Goal: Navigation & Orientation: Find specific page/section

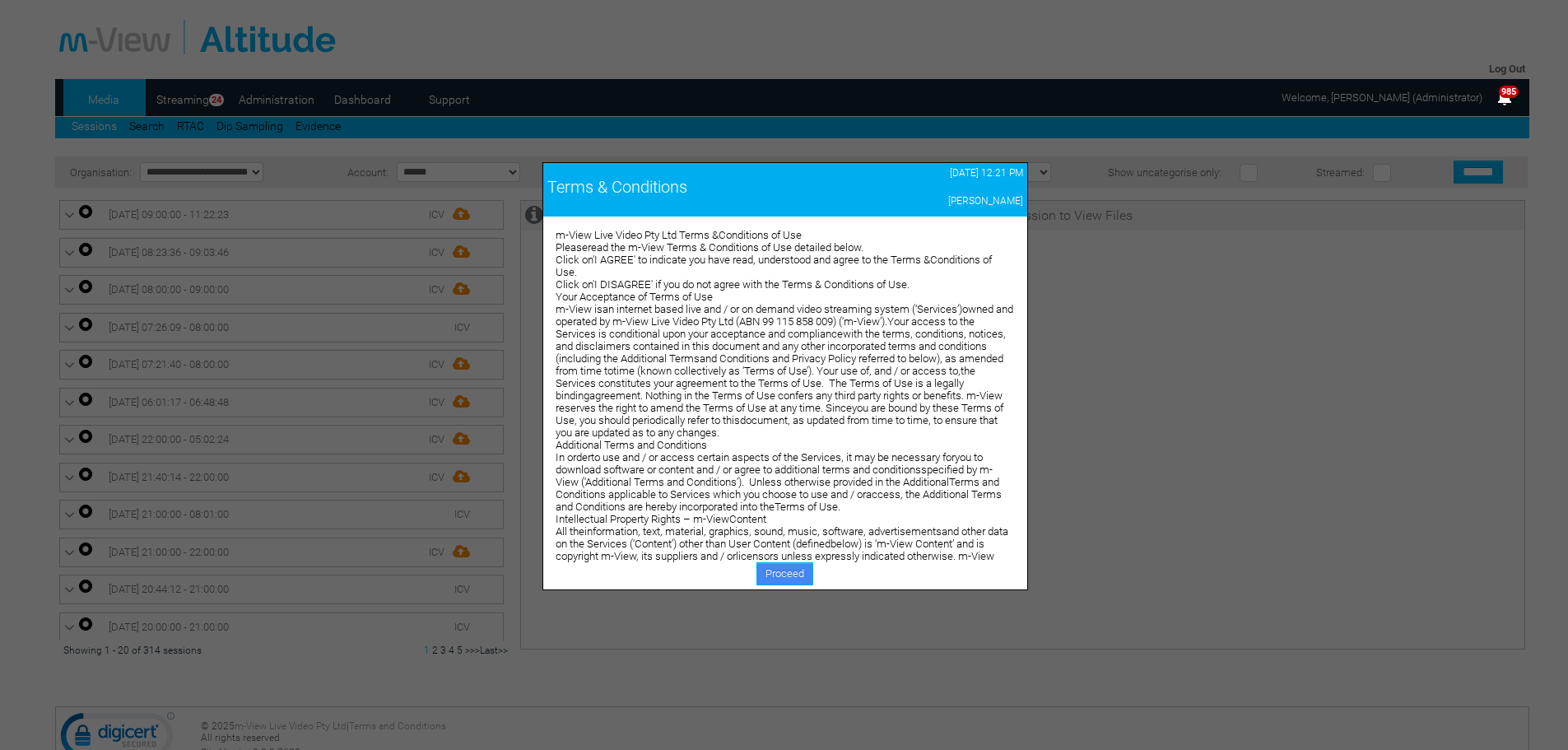
click at [784, 571] on link "Proceed" at bounding box center [785, 574] width 56 height 23
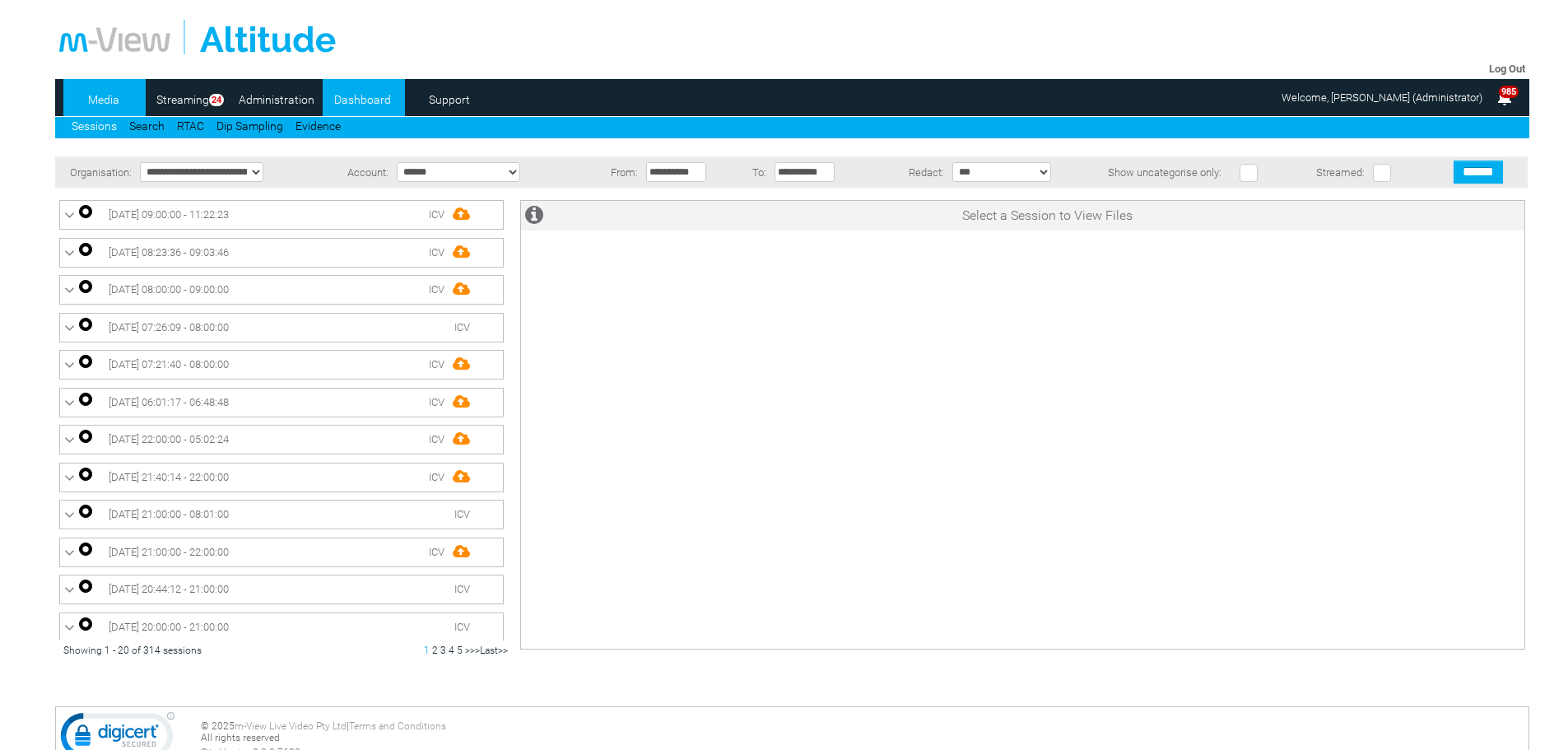
click at [370, 98] on link "Dashboard" at bounding box center [363, 100] width 80 height 25
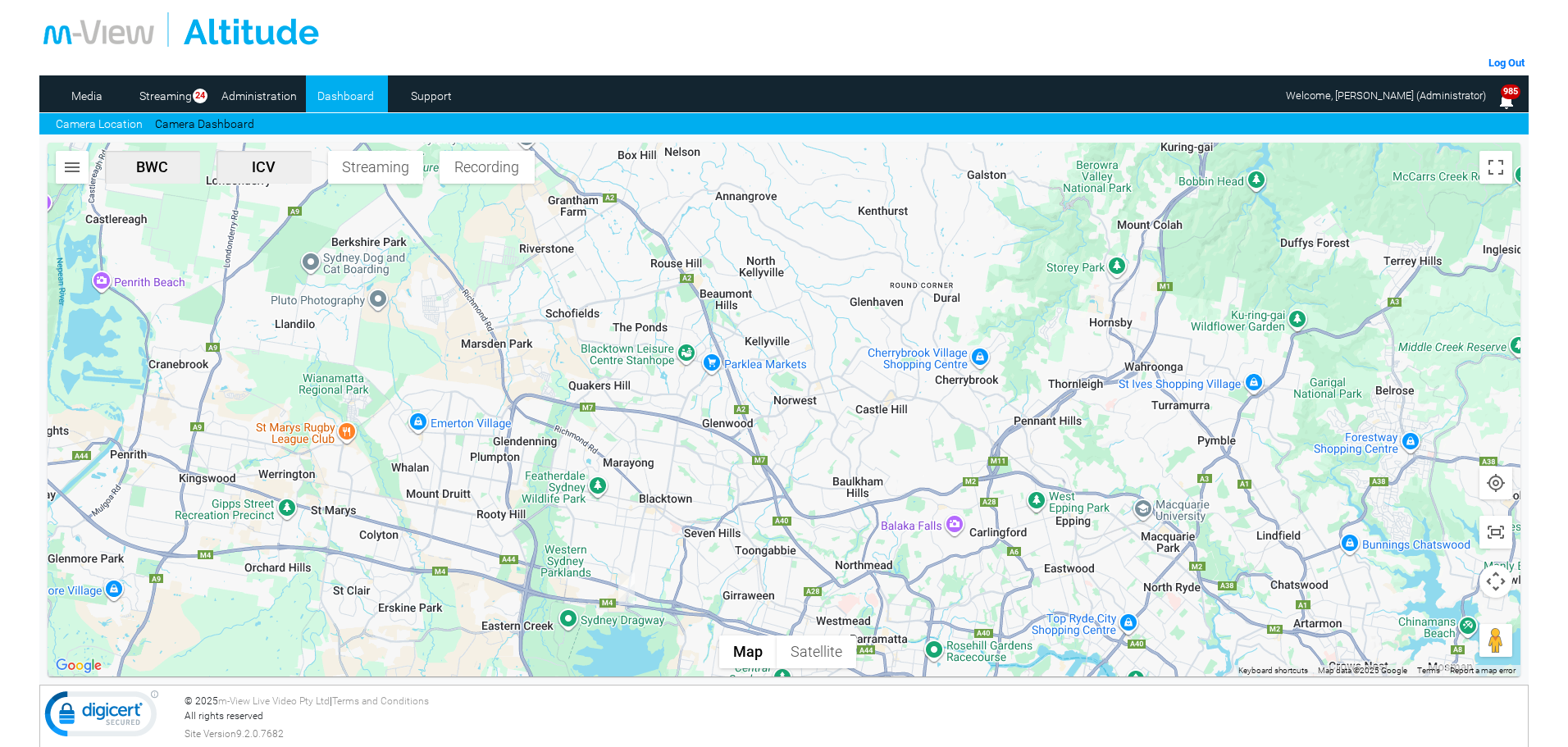
drag, startPoint x: 729, startPoint y: 563, endPoint x: 621, endPoint y: 347, distance: 241.5
click at [621, 347] on div at bounding box center [784, 409] width 1473 height 534
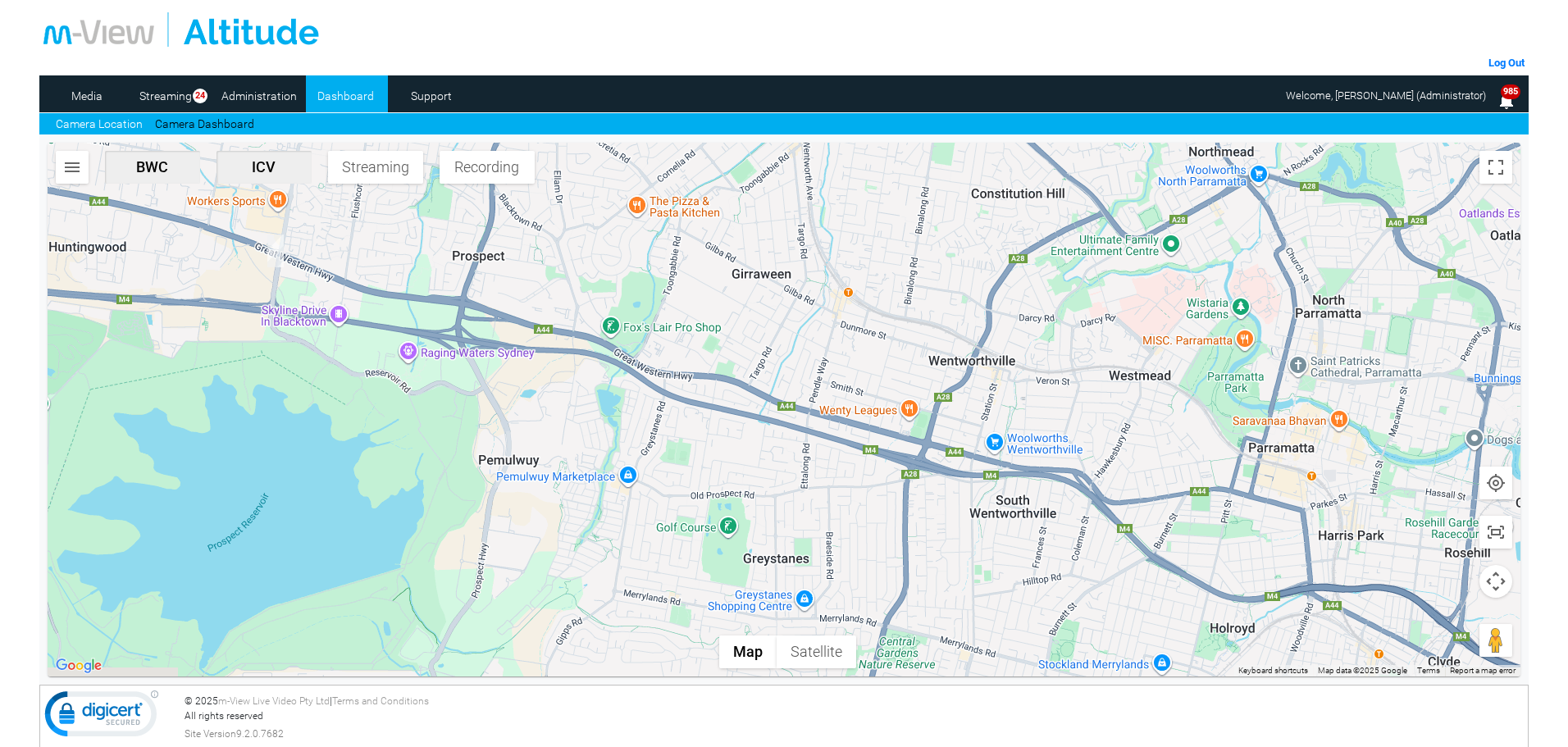
drag, startPoint x: 737, startPoint y: 410, endPoint x: 594, endPoint y: 345, distance: 157.1
click at [594, 345] on div at bounding box center [784, 409] width 1473 height 534
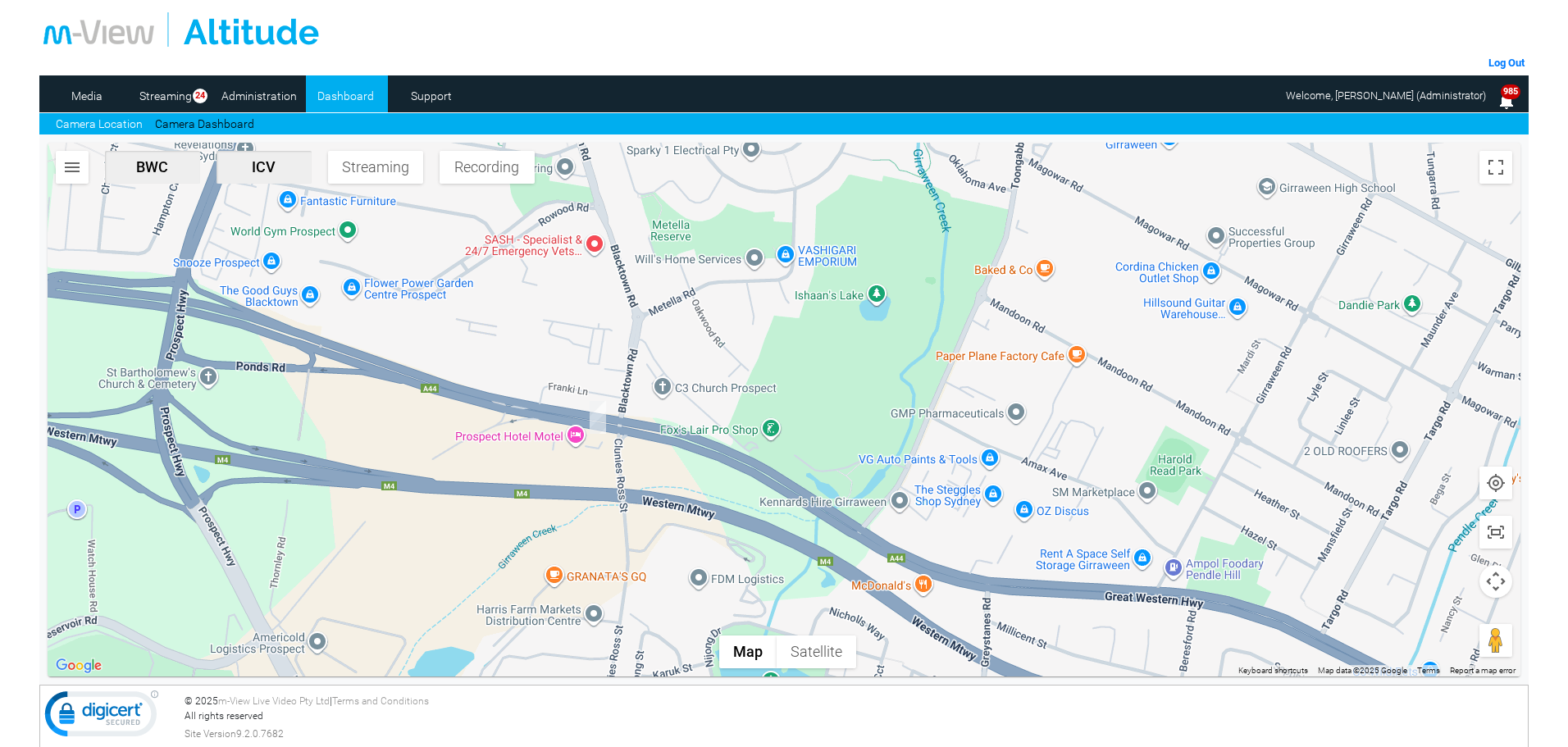
drag, startPoint x: 690, startPoint y: 406, endPoint x: 767, endPoint y: 385, distance: 79.8
click at [767, 385] on div at bounding box center [784, 409] width 1473 height 534
